Goal: Task Accomplishment & Management: Manage account settings

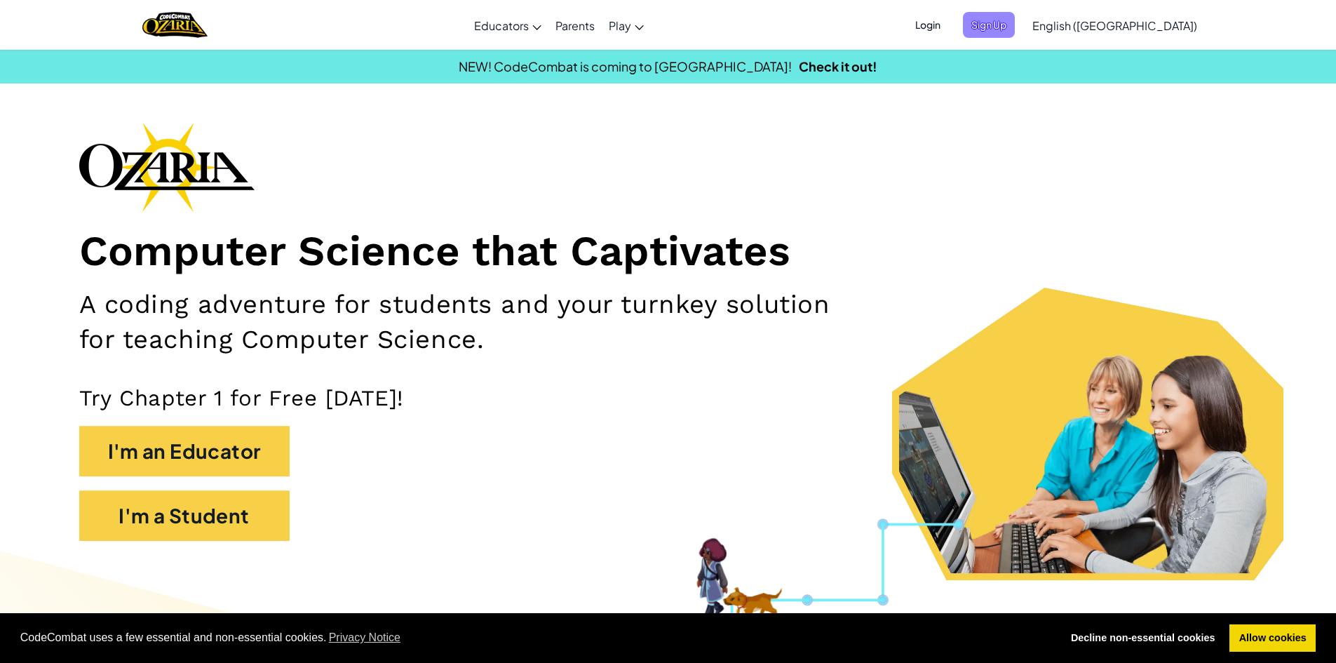
click at [1015, 19] on span "Sign Up" at bounding box center [989, 25] width 52 height 26
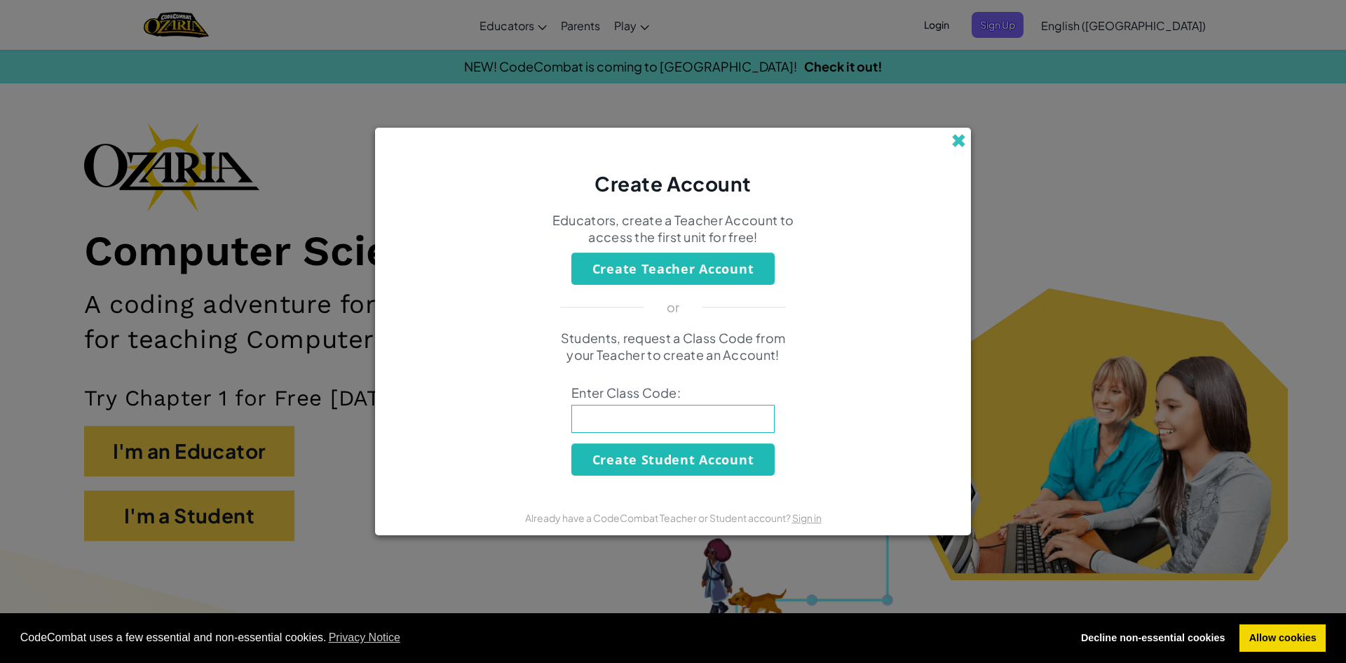
click at [962, 143] on span at bounding box center [958, 140] width 15 height 15
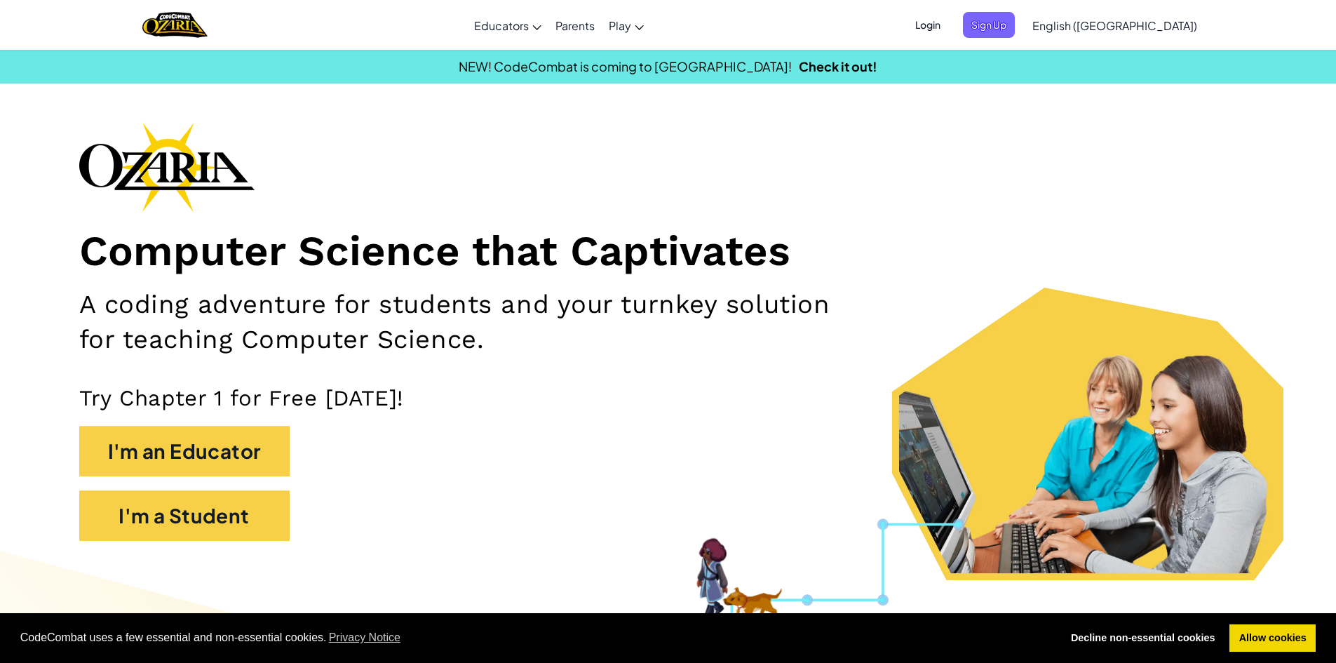
click at [949, 22] on span "Login" at bounding box center [928, 25] width 42 height 26
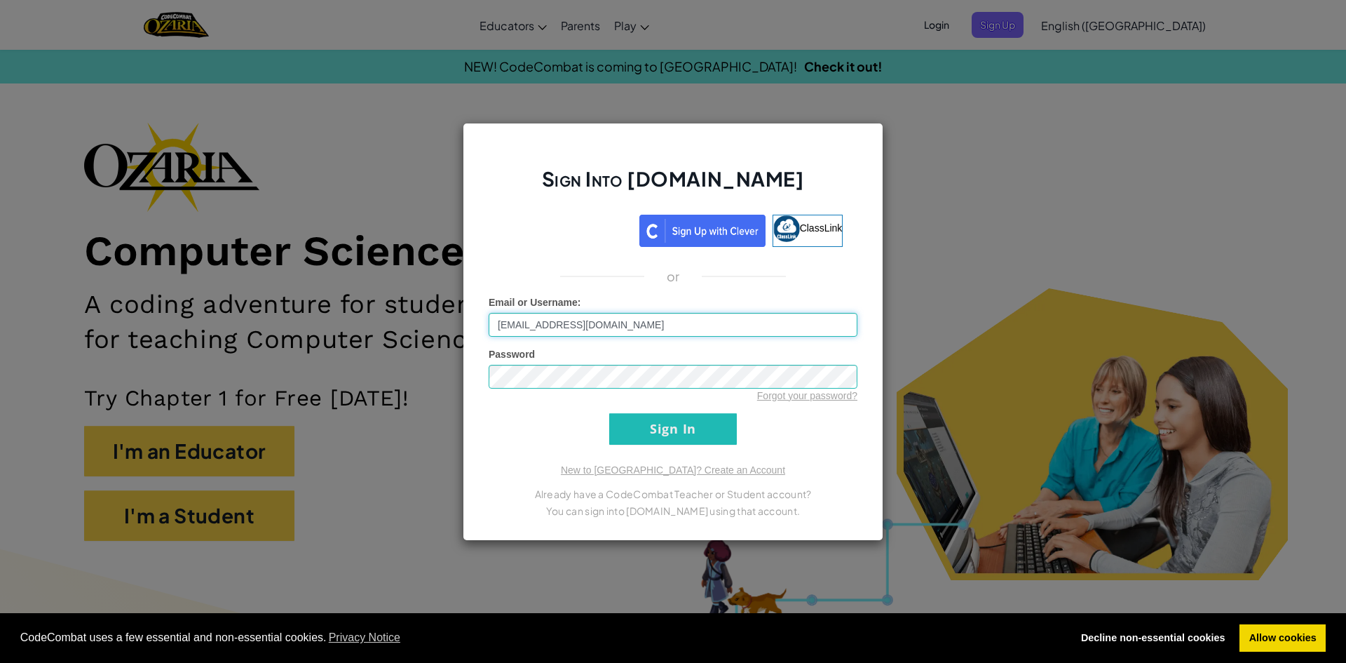
type input "[EMAIL_ADDRESS][DOMAIN_NAME]"
click at [507, 361] on div "Password Forgot your password?" at bounding box center [673, 374] width 369 height 55
click at [686, 423] on input "Sign In" at bounding box center [673, 429] width 128 height 32
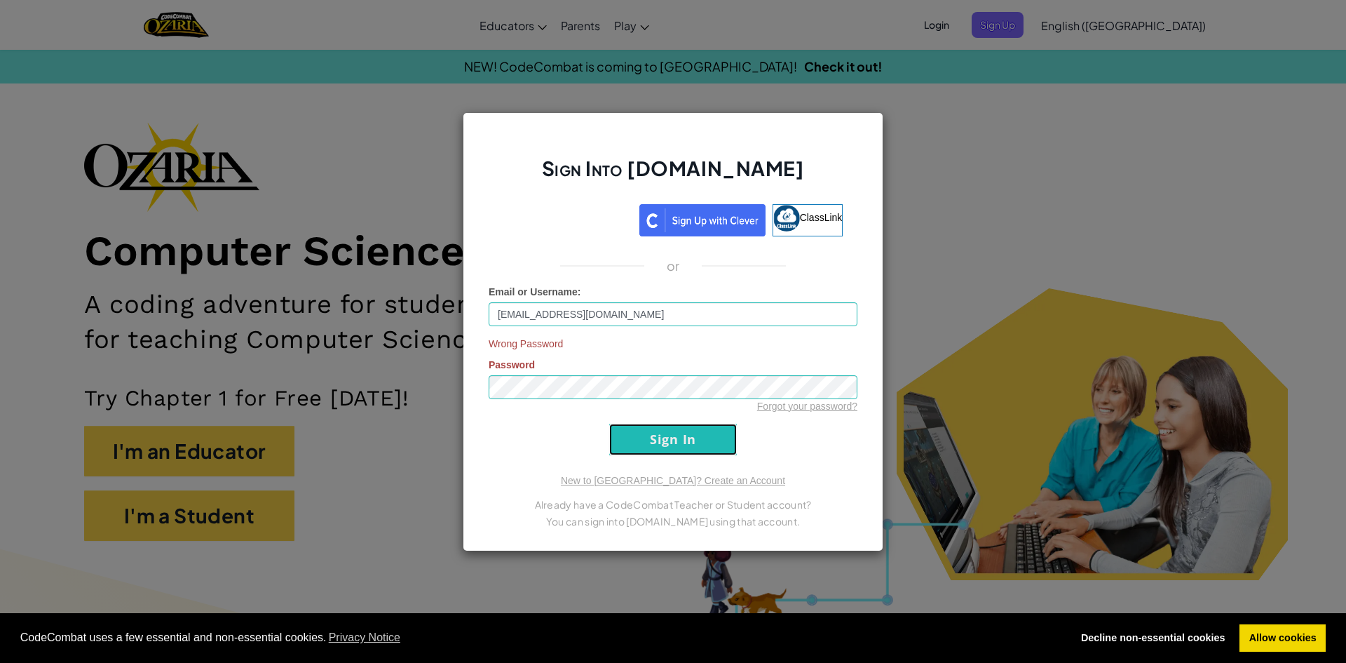
click at [670, 437] on input "Sign In" at bounding box center [673, 439] width 128 height 32
